Goal: Obtain resource: Download file/media

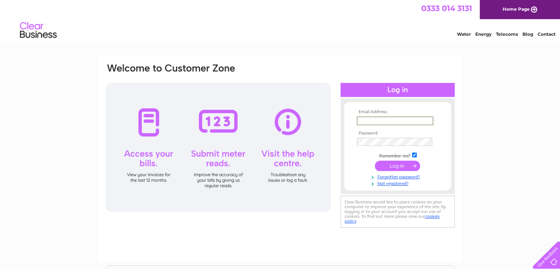
click at [365, 119] on input "text" at bounding box center [395, 120] width 77 height 9
type input "[EMAIL_ADDRESS][DOMAIN_NAME]"
drag, startPoint x: 395, startPoint y: 162, endPoint x: 393, endPoint y: 184, distance: 21.4
click at [395, 164] on input "submit" at bounding box center [397, 165] width 45 height 10
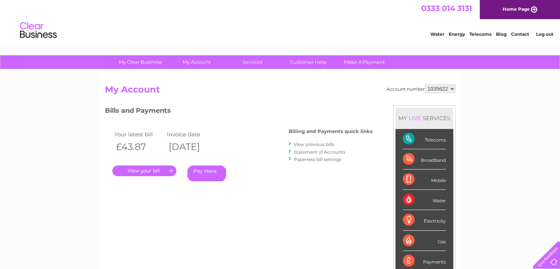
click at [138, 168] on link "." at bounding box center [144, 170] width 64 height 11
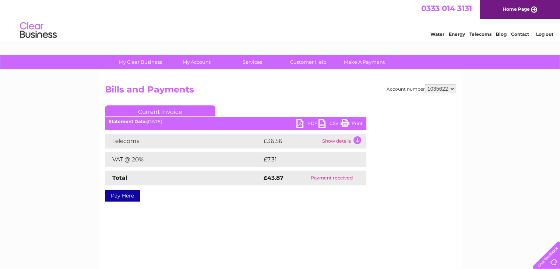
click at [299, 121] on link "PDF" at bounding box center [307, 124] width 22 height 11
